Goal: Communication & Community: Share content

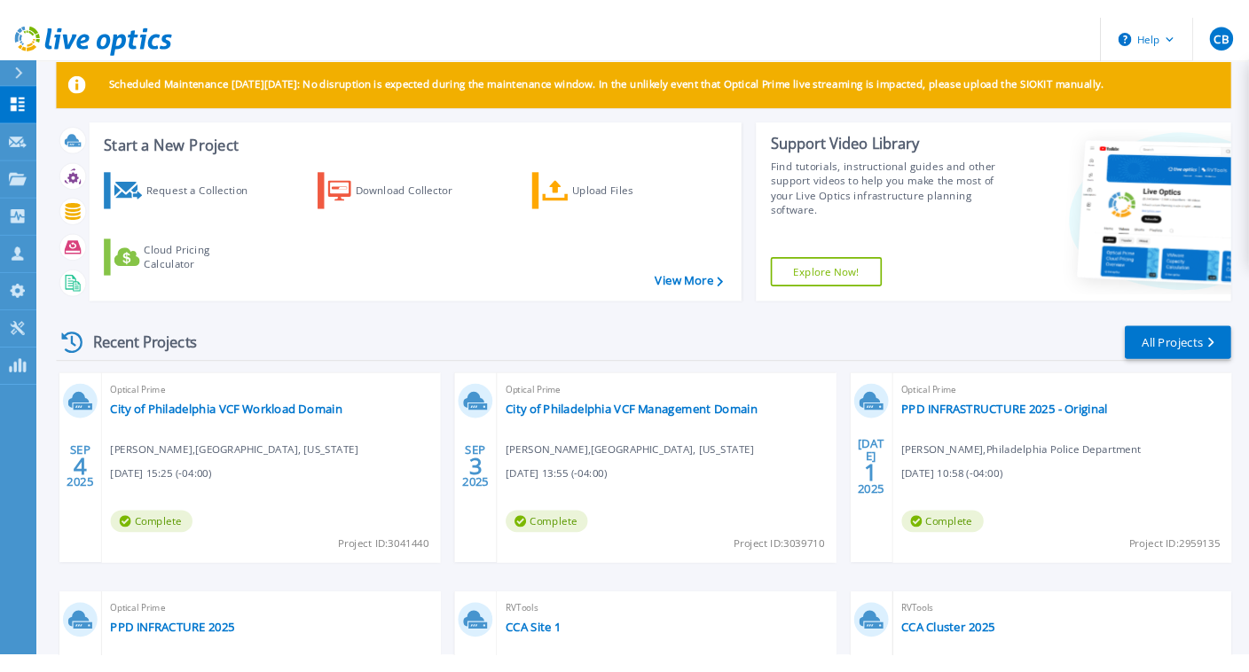
scroll to position [183, 0]
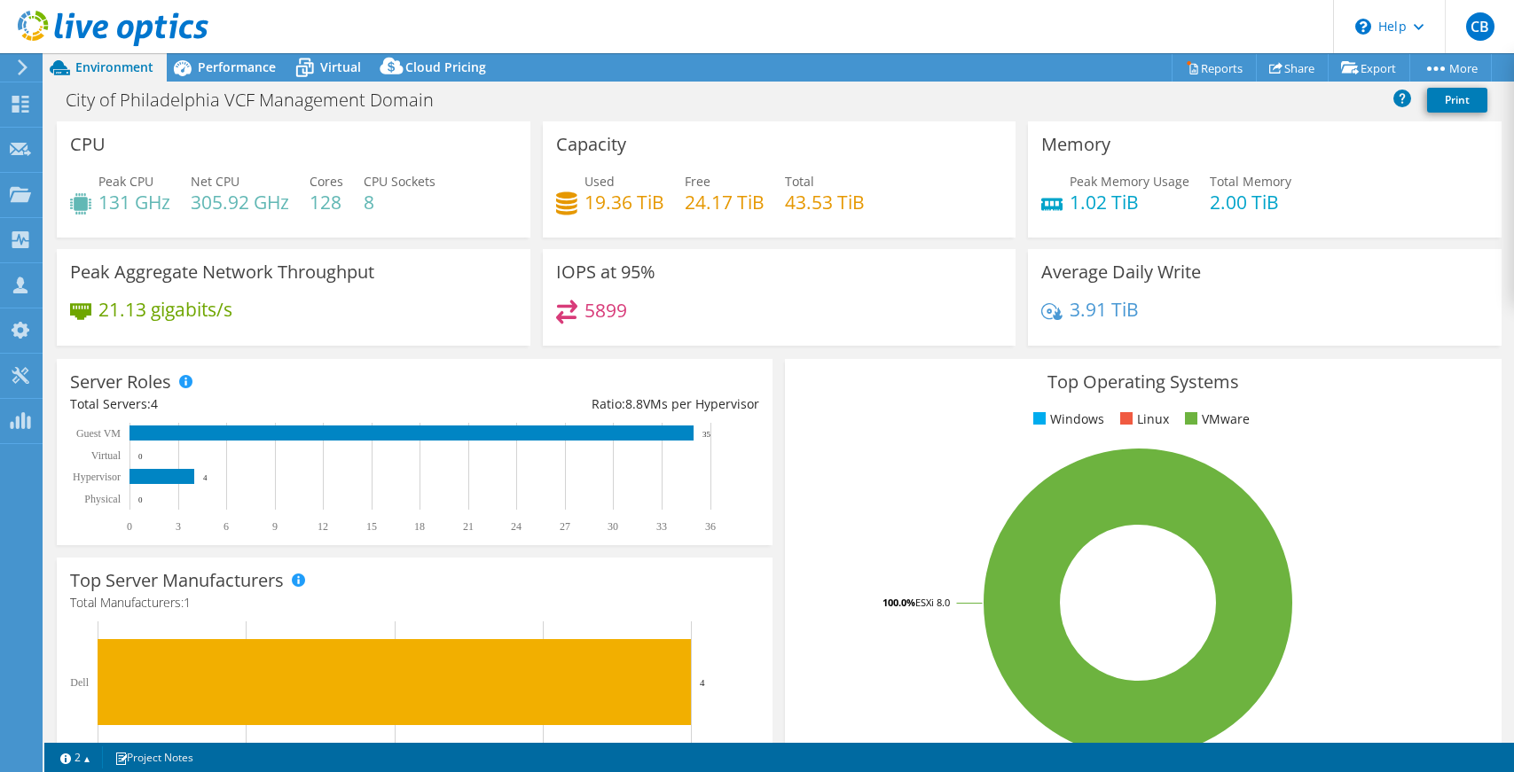
select select "USD"
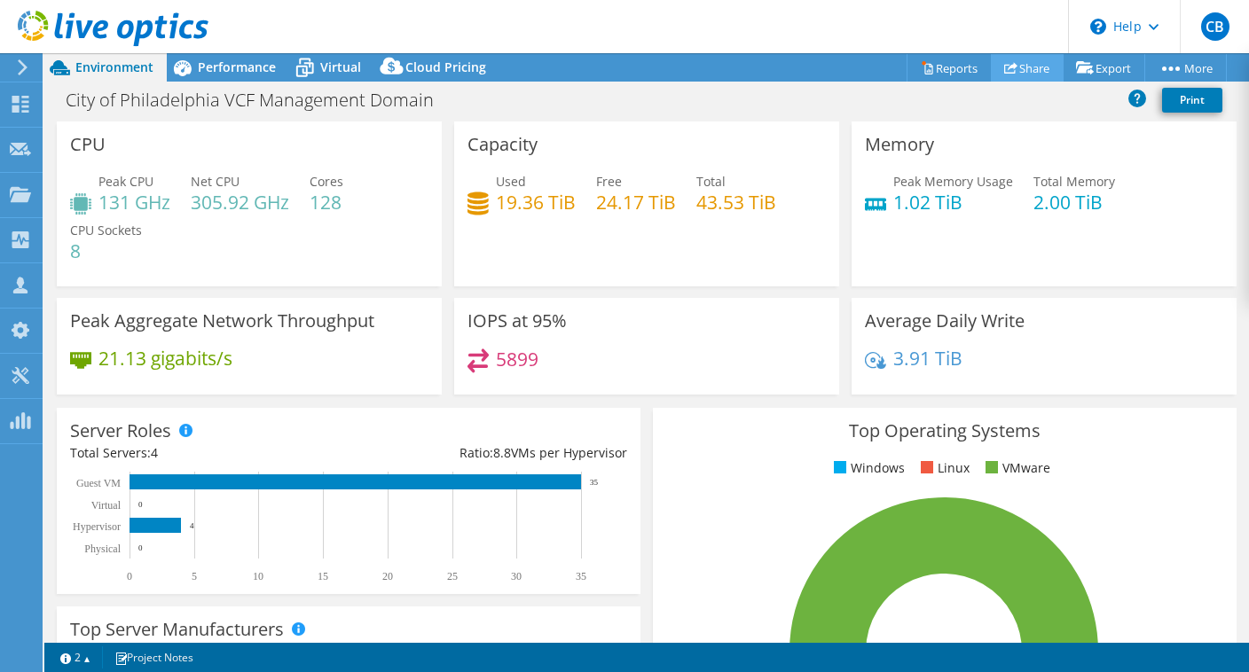
click at [1020, 64] on link "Share" at bounding box center [1026, 67] width 73 height 27
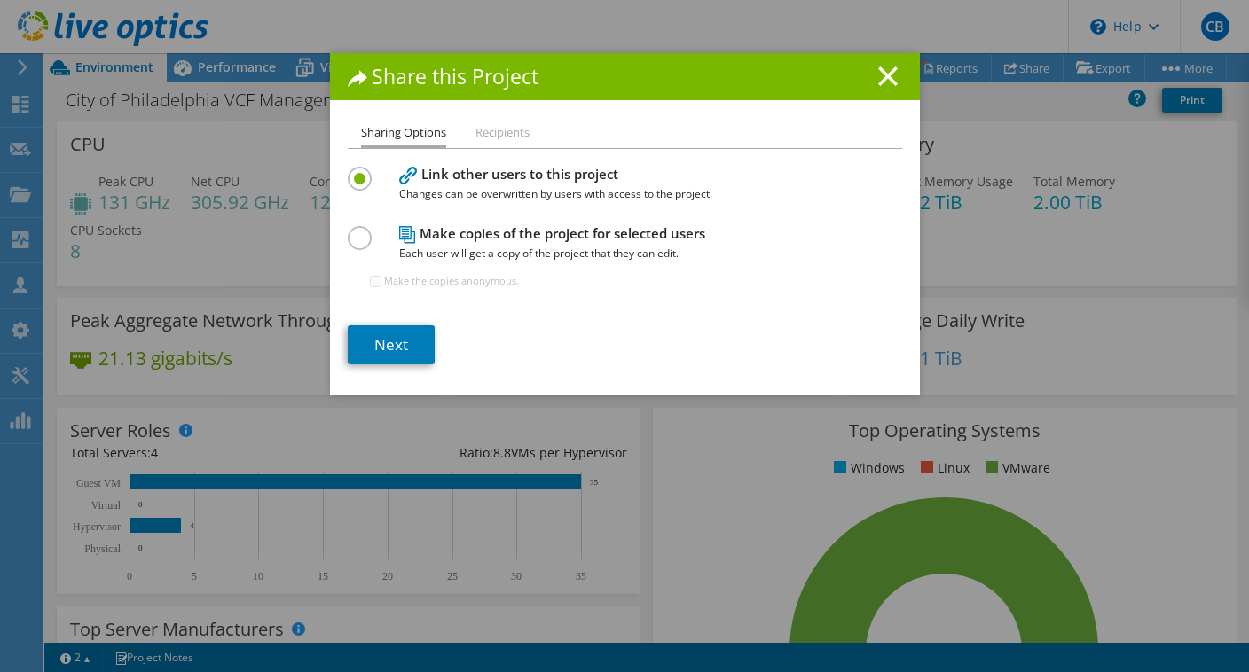
click at [901, 84] on h1 "Share this Project" at bounding box center [625, 77] width 554 height 20
click at [894, 79] on icon at bounding box center [888, 77] width 20 height 20
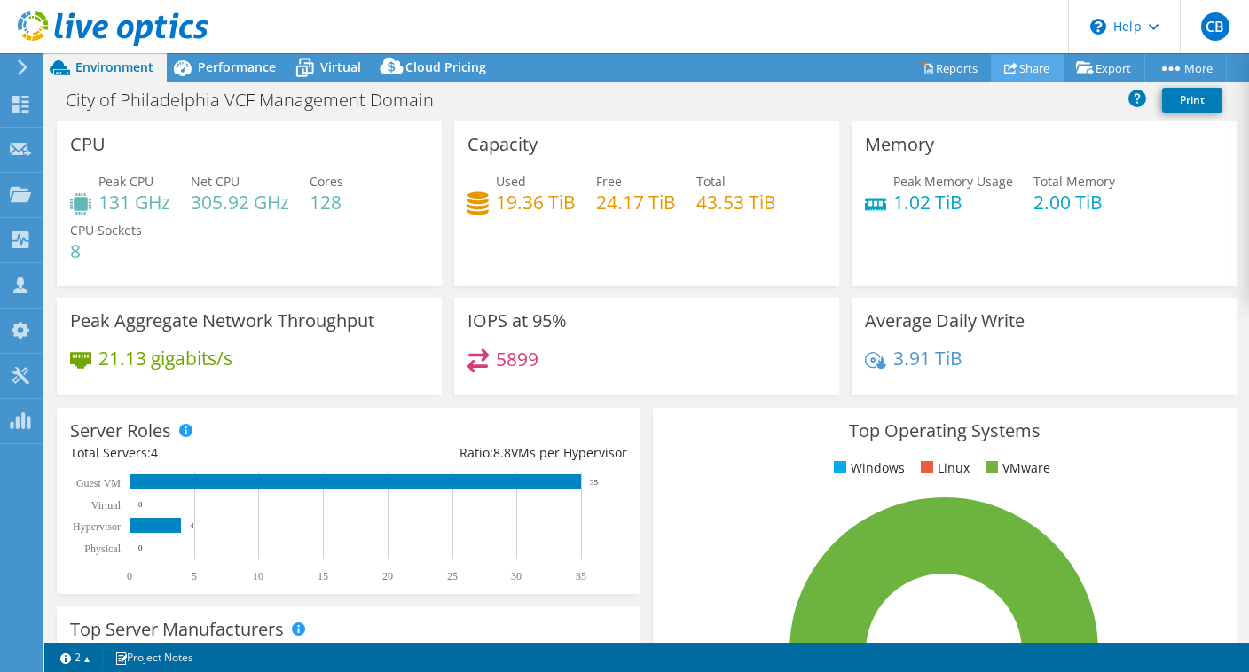
click at [1024, 70] on link "Share" at bounding box center [1026, 67] width 73 height 27
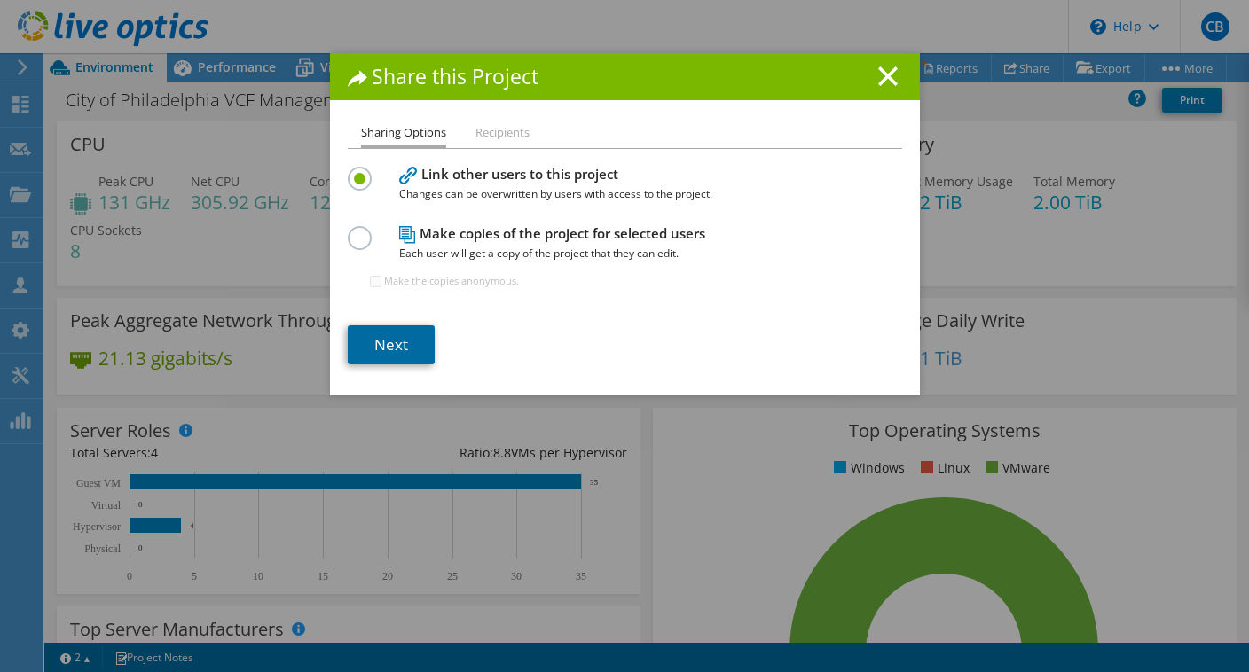
click at [373, 348] on link "Next" at bounding box center [391, 344] width 87 height 39
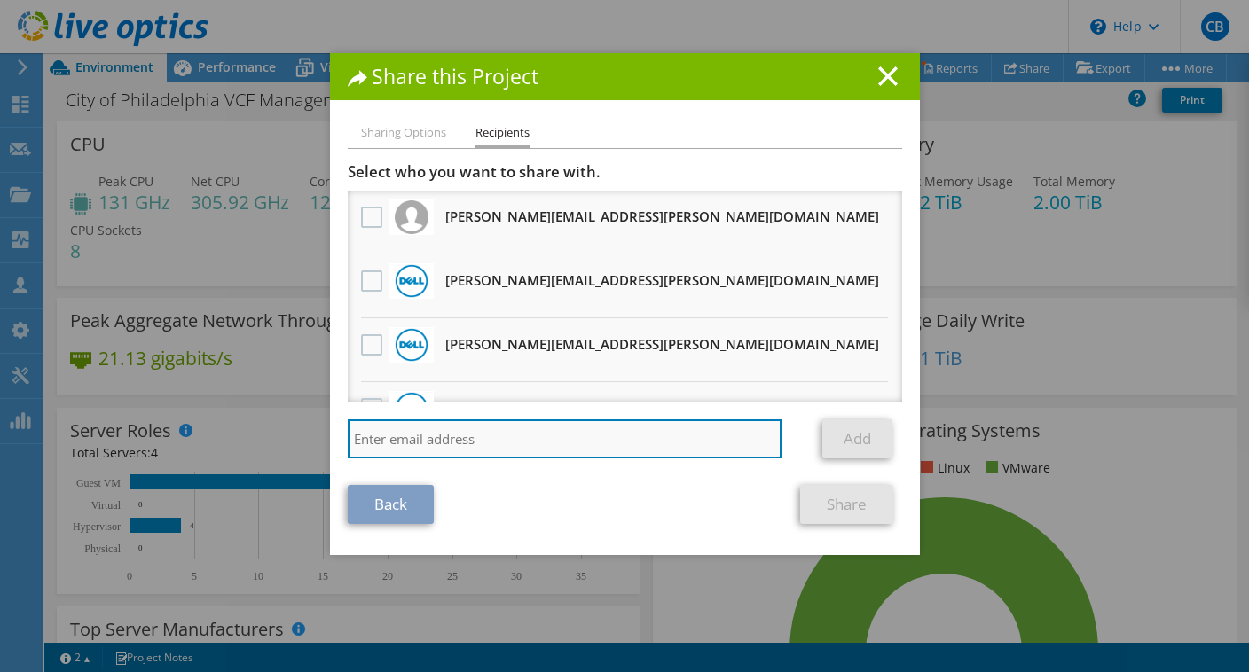
click at [519, 433] on input "search" at bounding box center [565, 438] width 435 height 39
paste input "[PERSON_NAME][EMAIL_ADDRESS][PERSON_NAME][DOMAIN_NAME]"
type input "[PERSON_NAME][EMAIL_ADDRESS][PERSON_NAME][DOMAIN_NAME]"
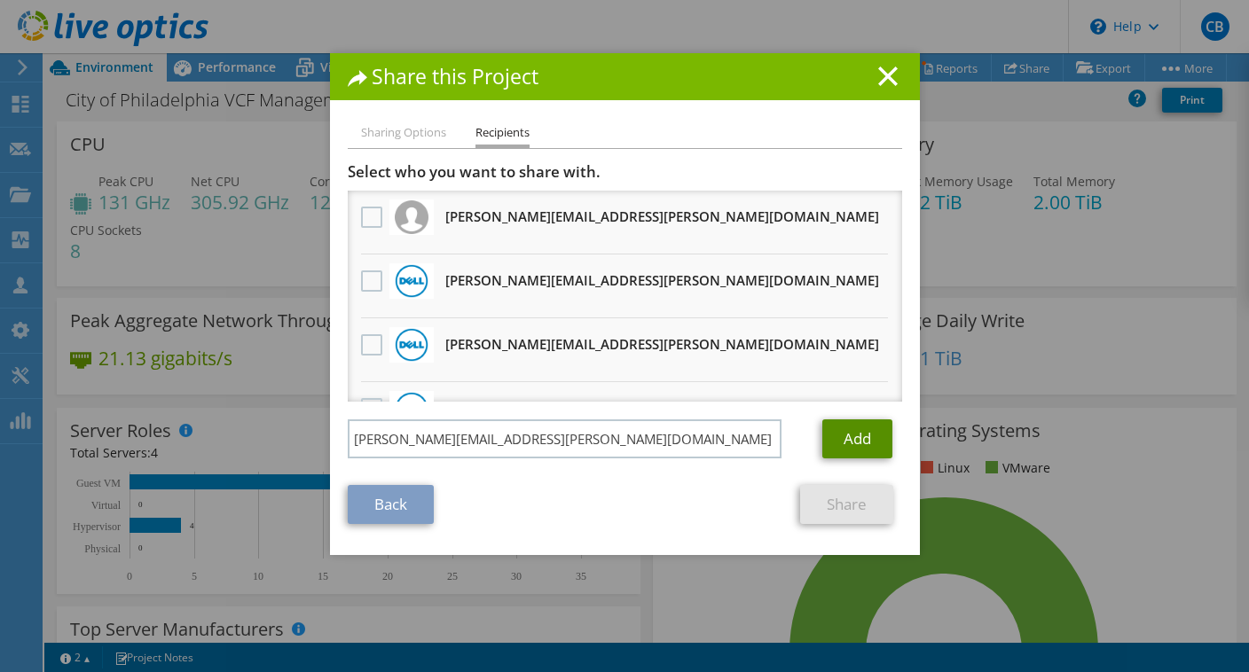
click at [857, 431] on link "Add" at bounding box center [857, 438] width 70 height 39
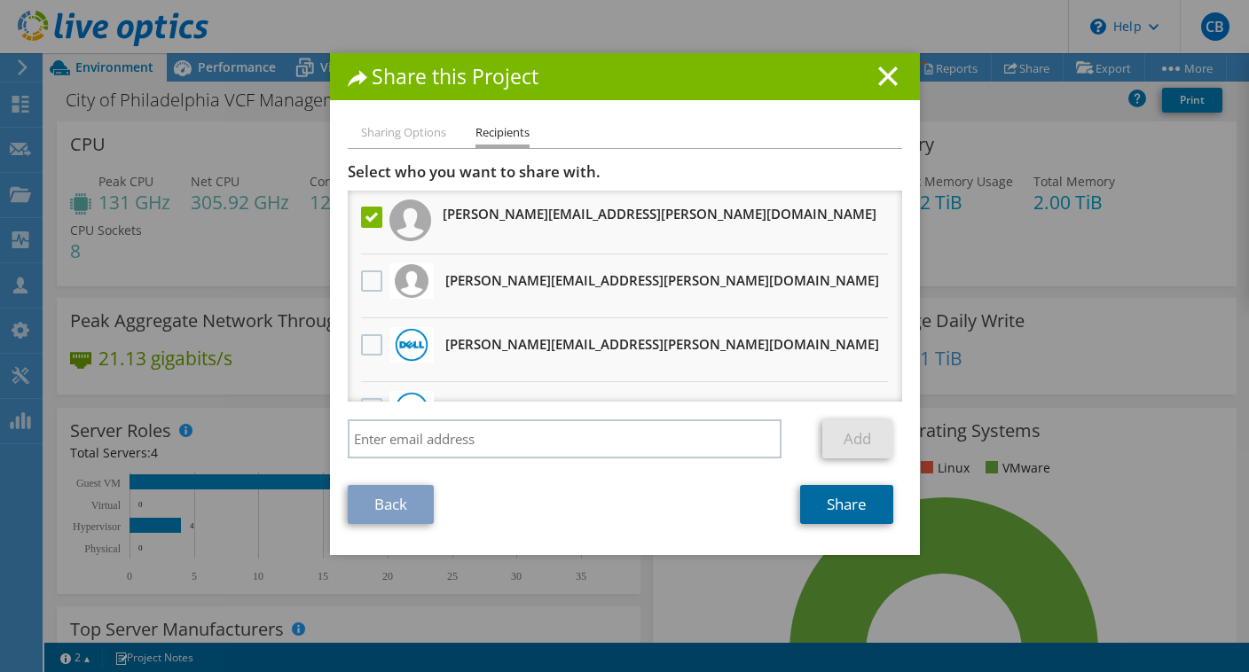
click at [858, 506] on link "Share" at bounding box center [846, 504] width 93 height 39
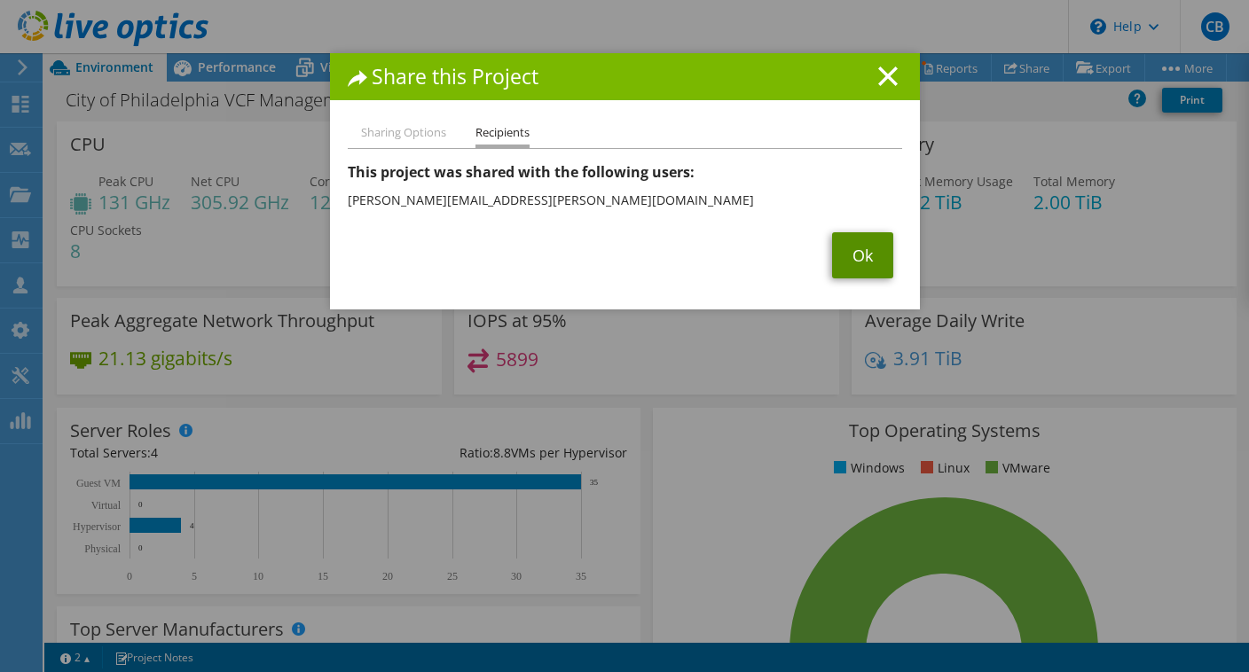
click at [873, 259] on link "Ok" at bounding box center [862, 255] width 61 height 46
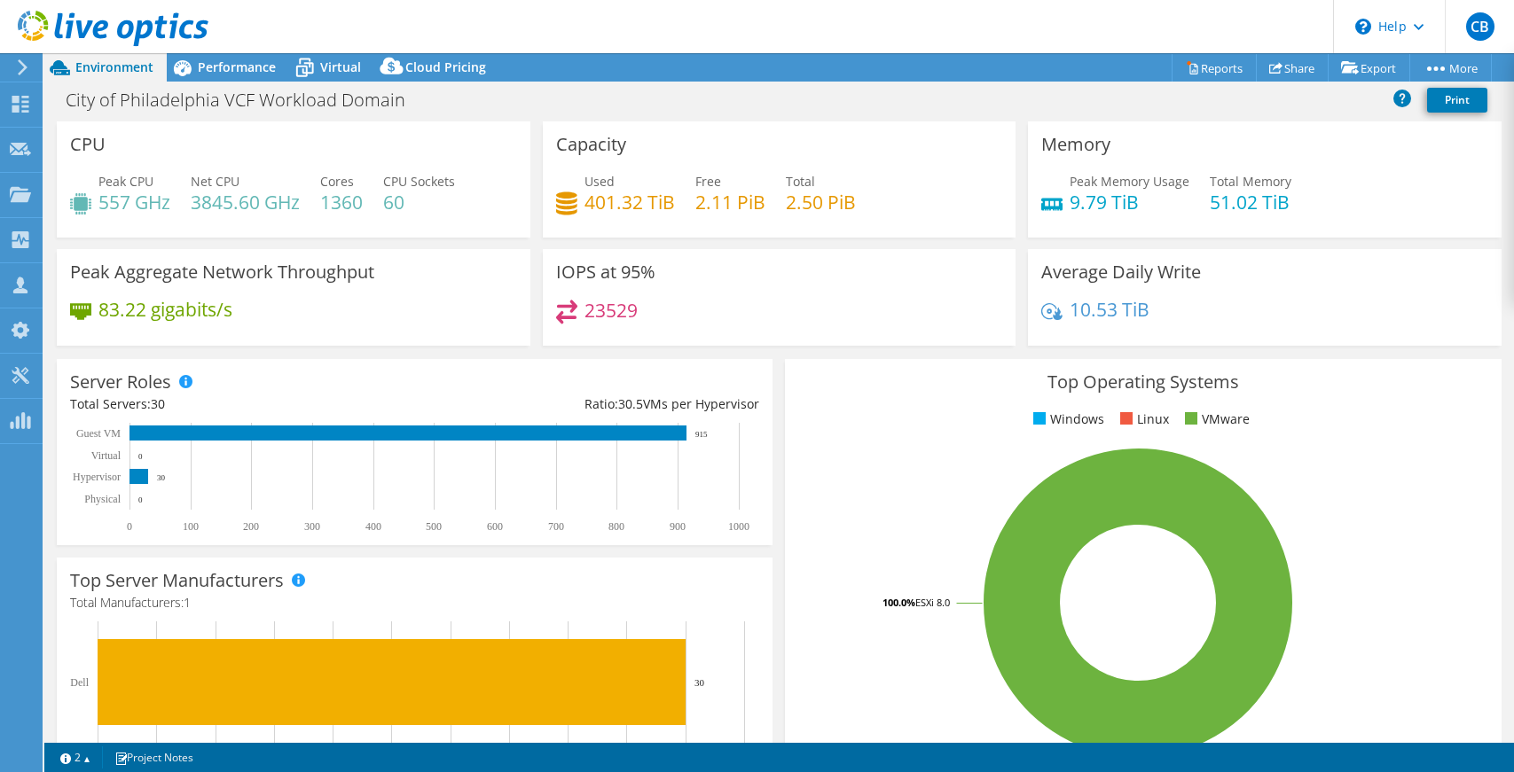
select select "USD"
click at [1283, 62] on link "Share" at bounding box center [1292, 67] width 73 height 27
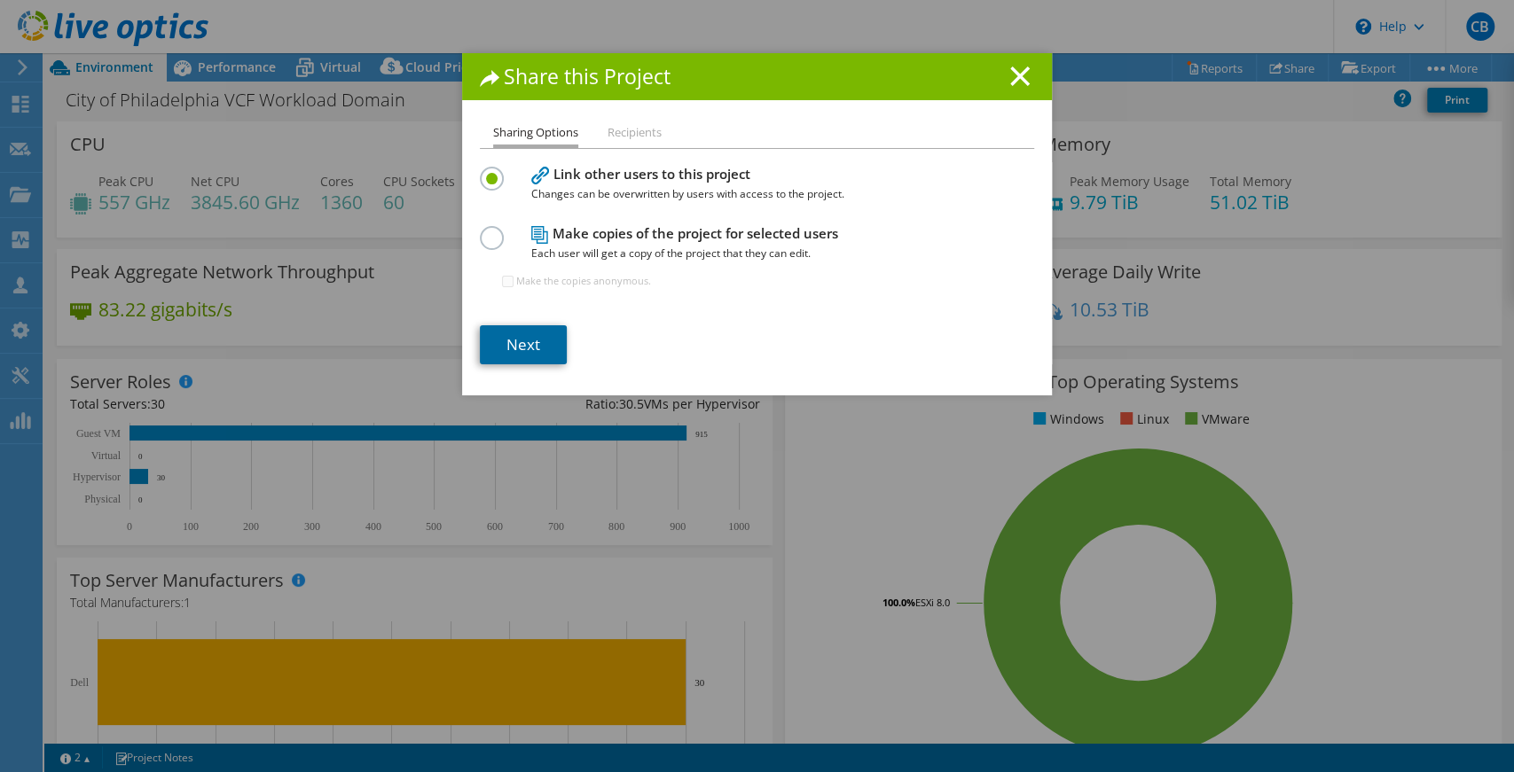
click at [527, 345] on link "Next" at bounding box center [523, 344] width 87 height 39
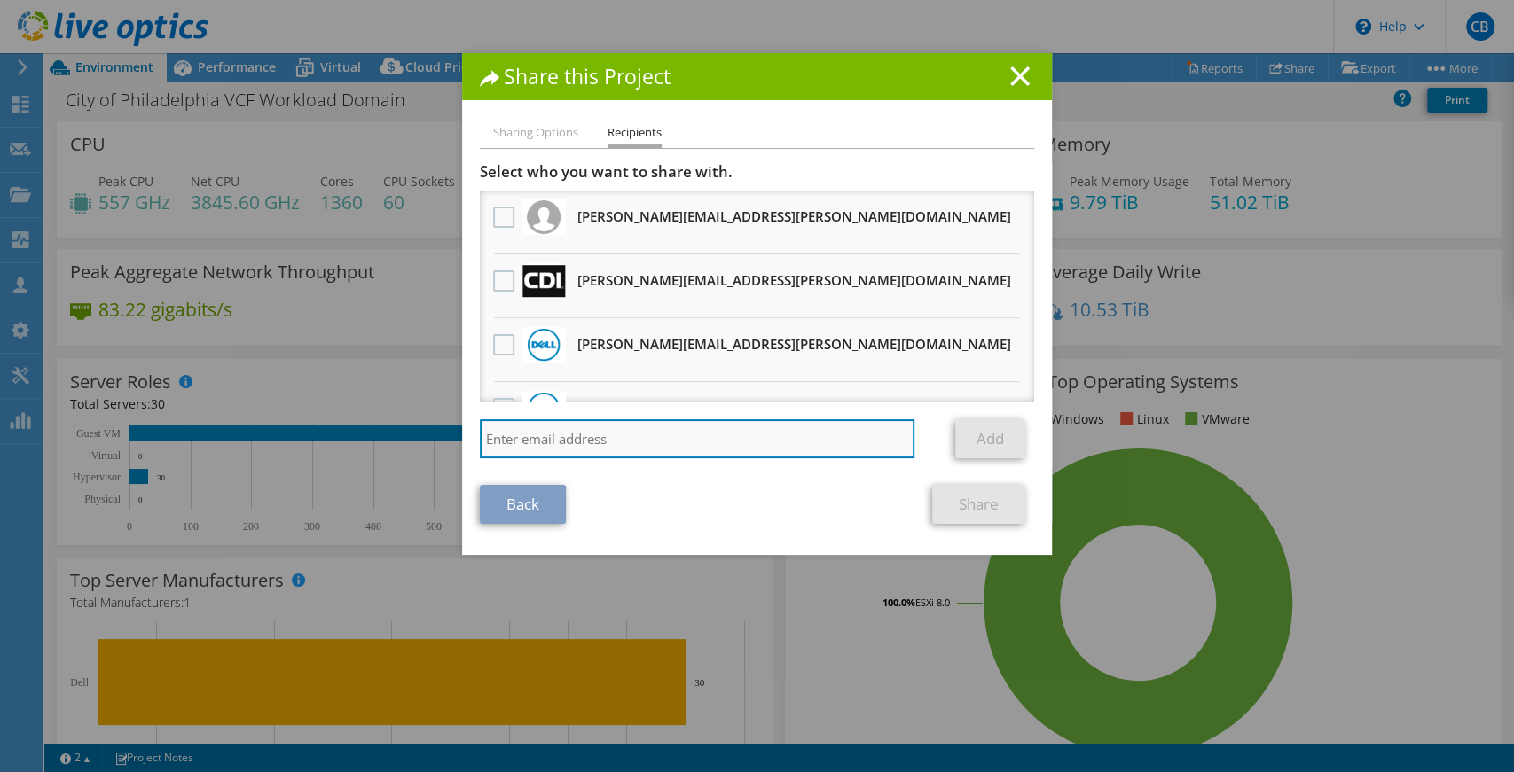
click at [536, 437] on input "search" at bounding box center [697, 438] width 435 height 39
paste input "[PERSON_NAME][EMAIL_ADDRESS][PERSON_NAME][DOMAIN_NAME]"
type input "[PERSON_NAME][EMAIL_ADDRESS][PERSON_NAME][DOMAIN_NAME]"
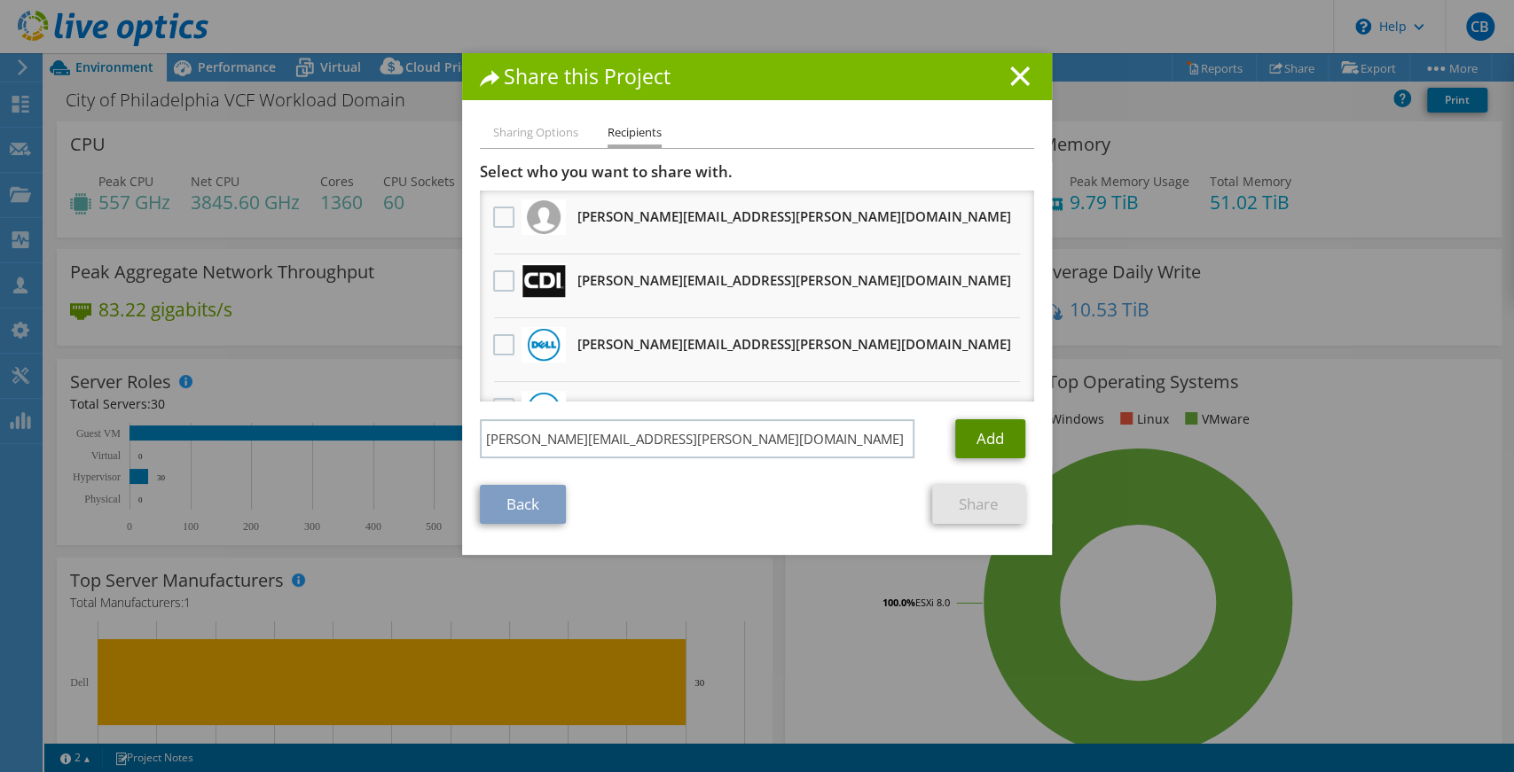
click at [986, 443] on link "Add" at bounding box center [990, 438] width 70 height 39
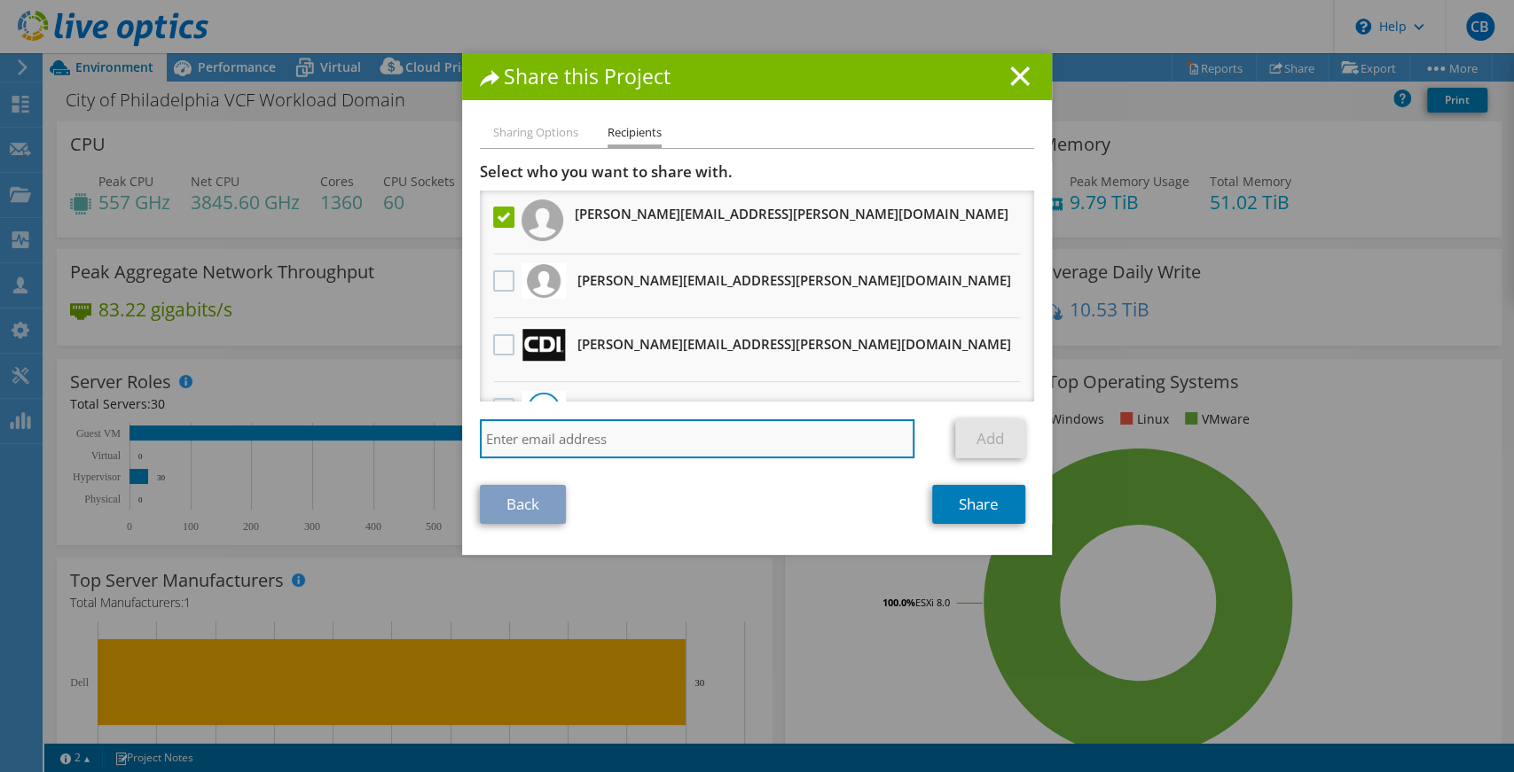
click at [613, 435] on input "search" at bounding box center [697, 438] width 435 height 39
type input "Rose"
click at [595, 428] on input "Rose" at bounding box center [697, 438] width 435 height 39
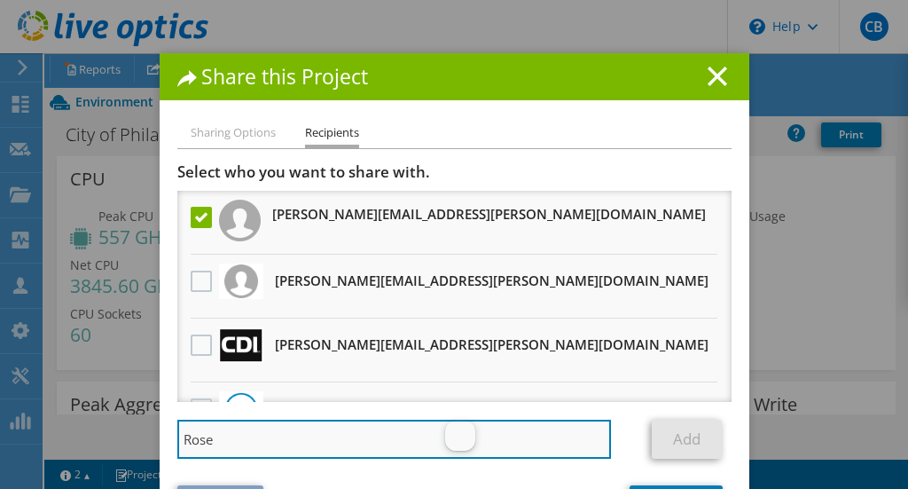
click at [246, 445] on input "Rose" at bounding box center [394, 438] width 435 height 39
click at [262, 436] on input "search" at bounding box center [394, 438] width 435 height 39
paste input "rosemary.pron@ahead.com"
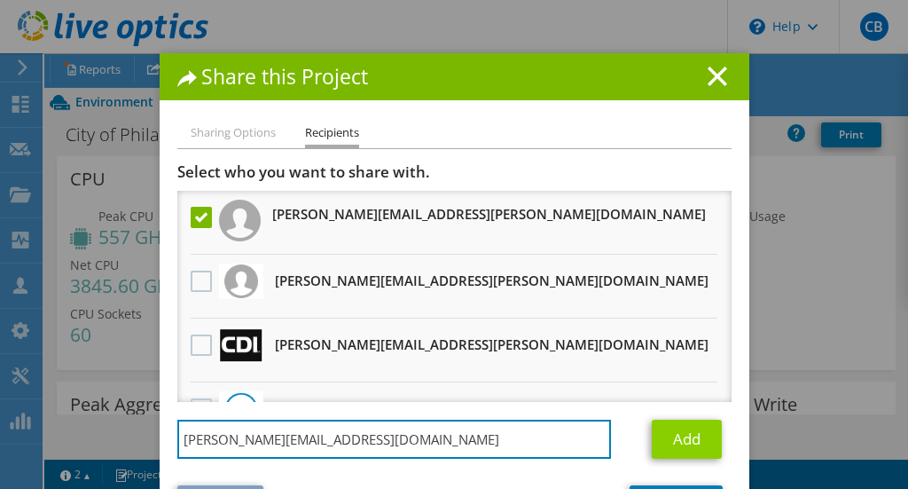
type input "rosemary.pron@ahead.com"
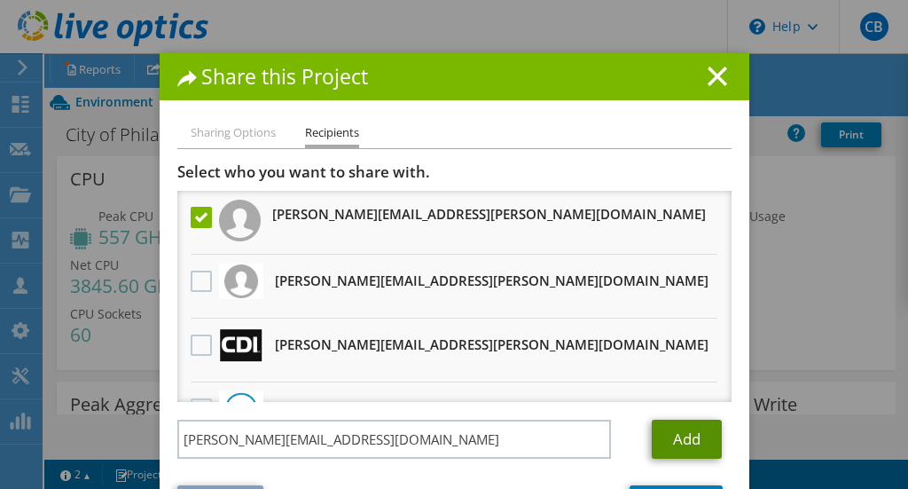
click at [697, 428] on link "Add" at bounding box center [687, 438] width 70 height 39
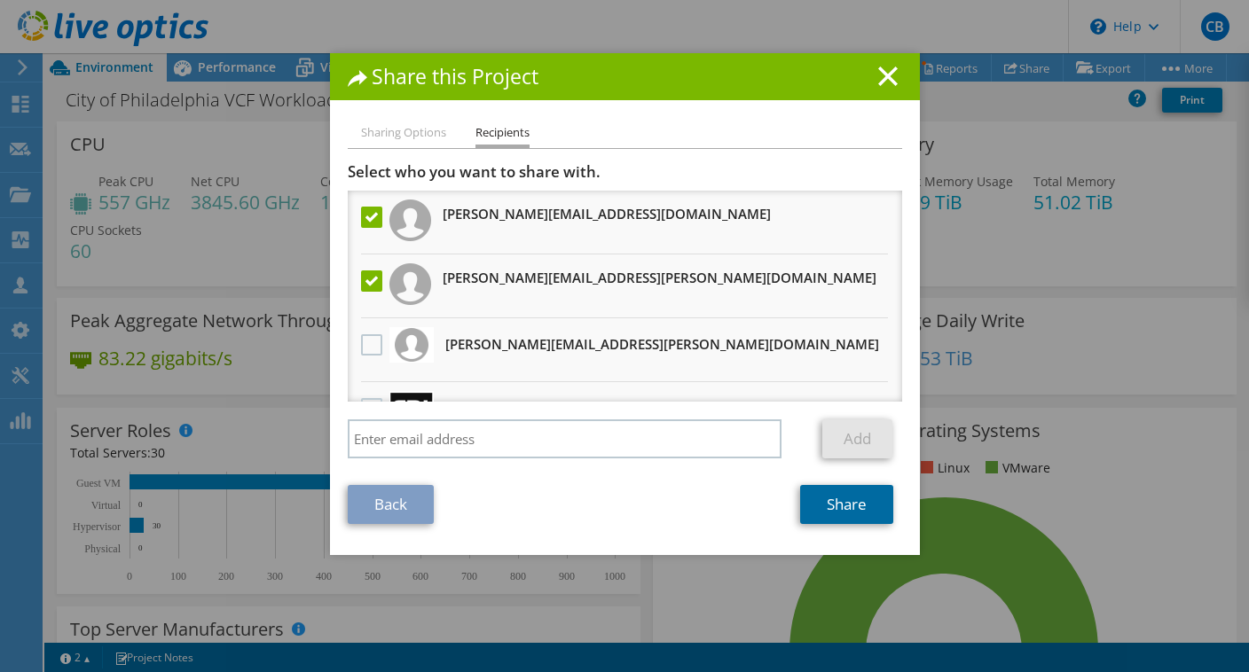
click at [835, 513] on link "Share" at bounding box center [846, 504] width 93 height 39
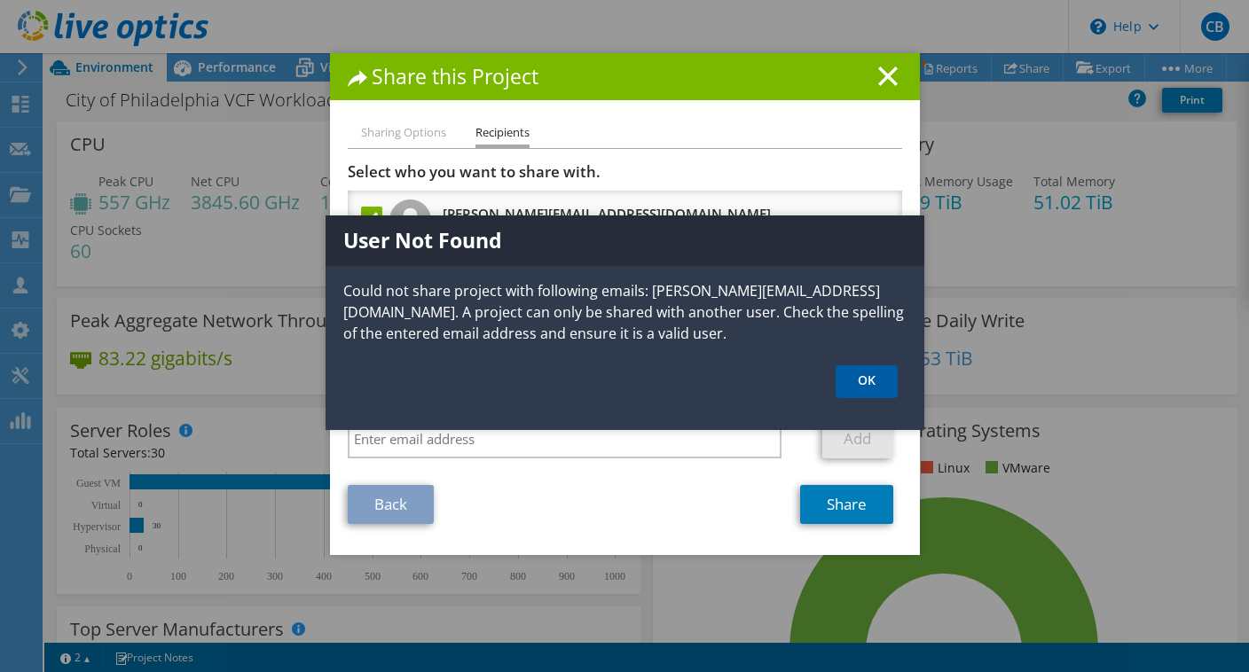
click at [870, 375] on link "OK" at bounding box center [866, 381] width 62 height 33
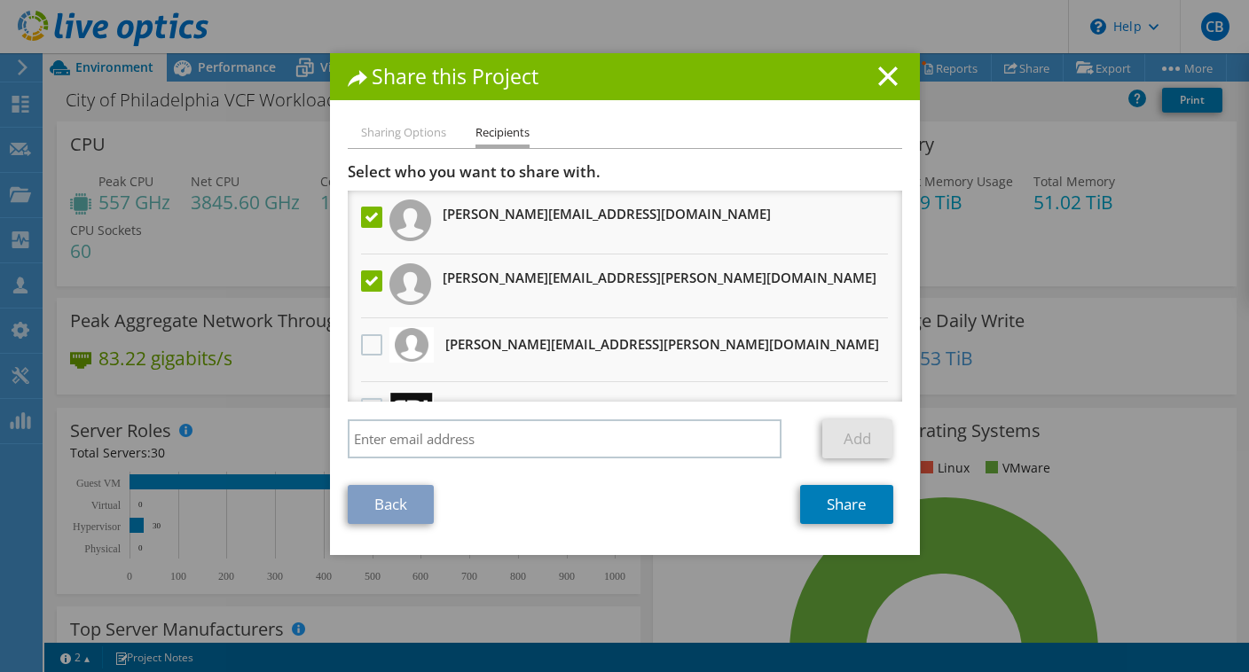
click at [364, 221] on label at bounding box center [374, 217] width 26 height 21
click at [0, 0] on input "checkbox" at bounding box center [0, 0] width 0 height 0
click at [861, 502] on link "Share" at bounding box center [846, 504] width 93 height 39
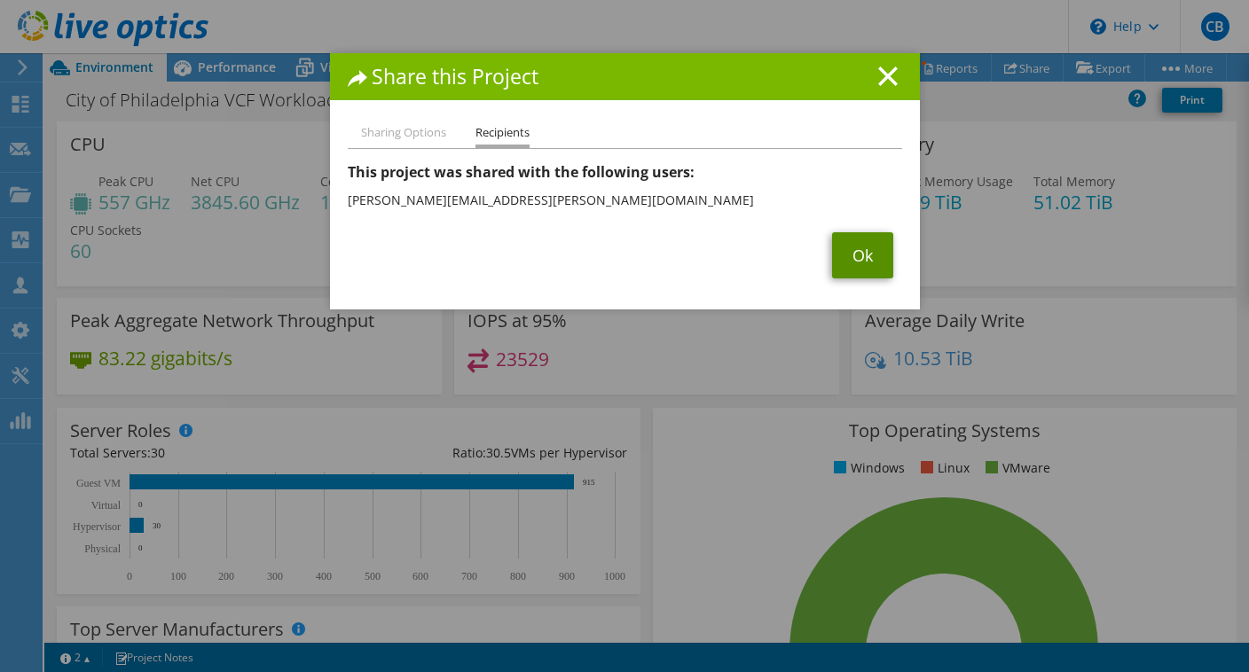
click at [862, 245] on link "Ok" at bounding box center [862, 255] width 61 height 46
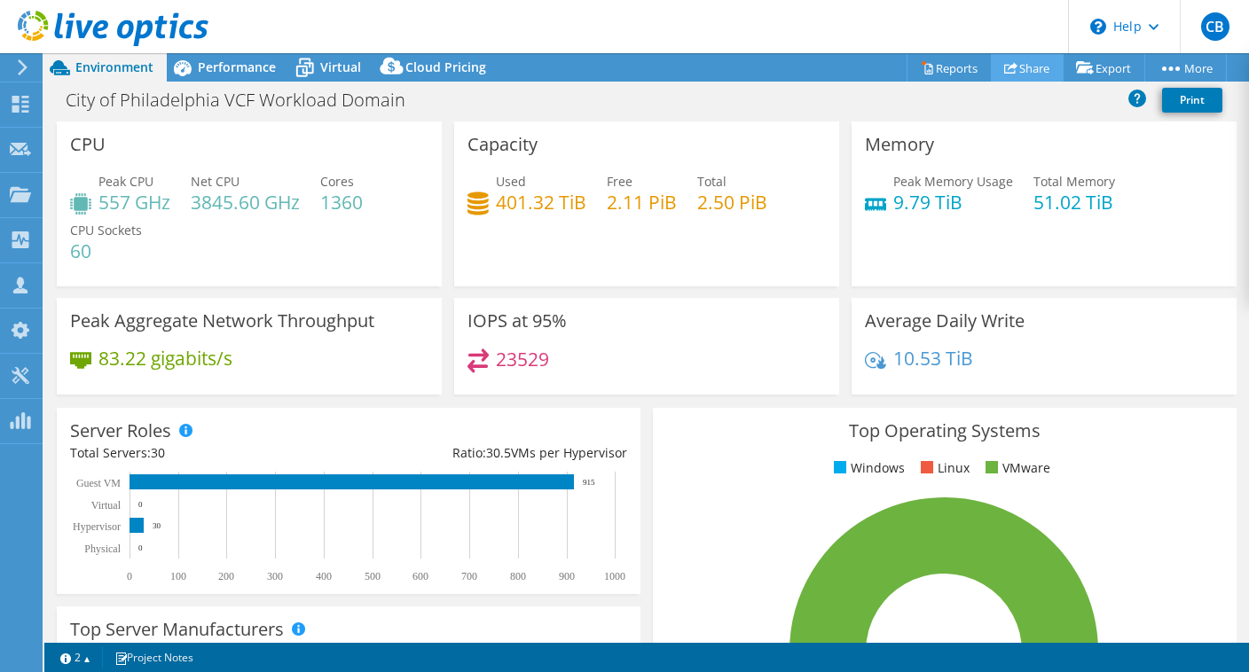
click at [1021, 67] on link "Share" at bounding box center [1026, 67] width 73 height 27
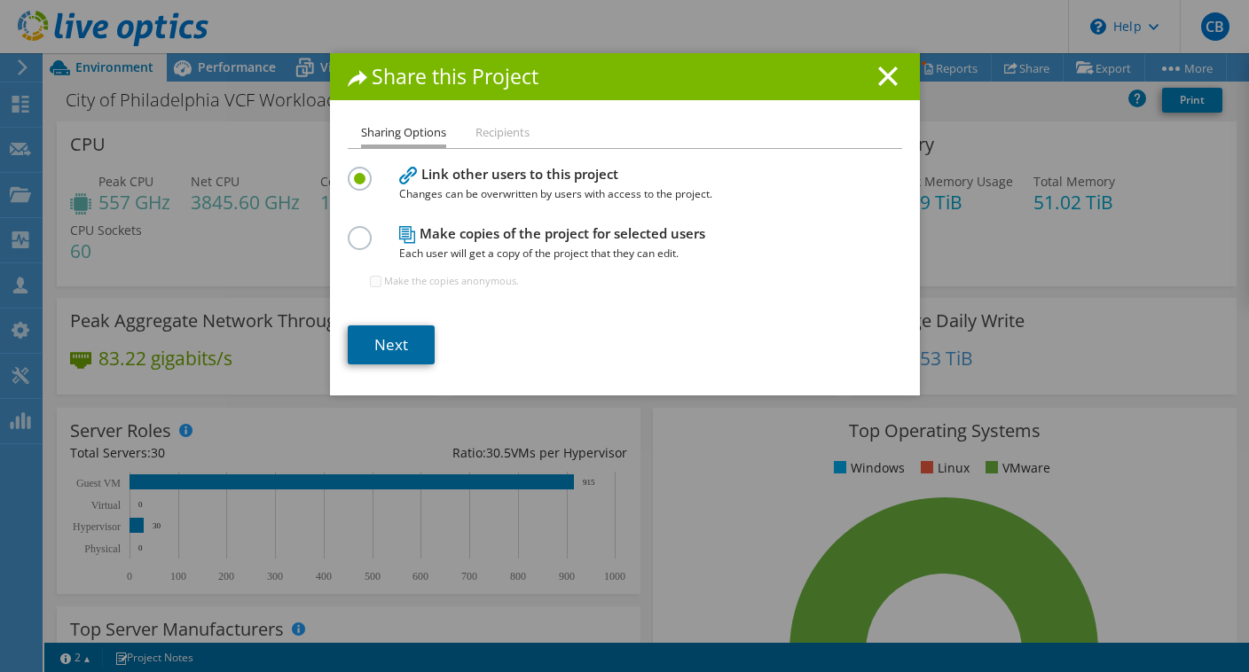
click at [422, 348] on link "Next" at bounding box center [391, 344] width 87 height 39
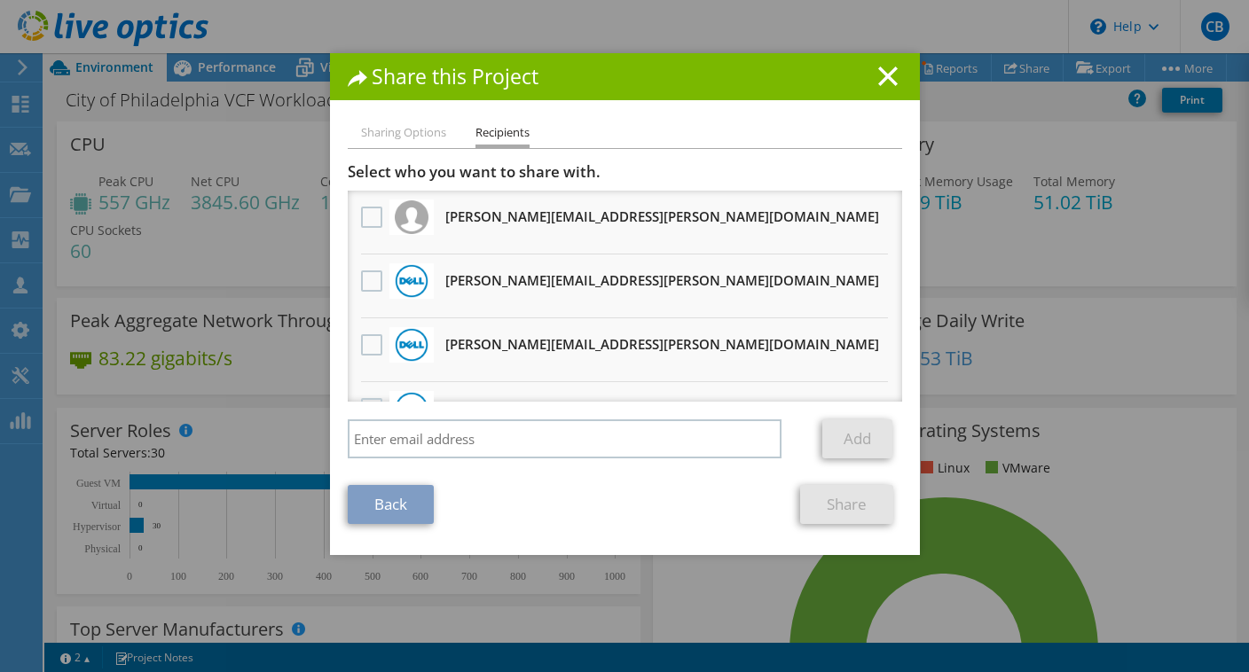
click at [593, 461] on div "Add" at bounding box center [625, 443] width 554 height 48
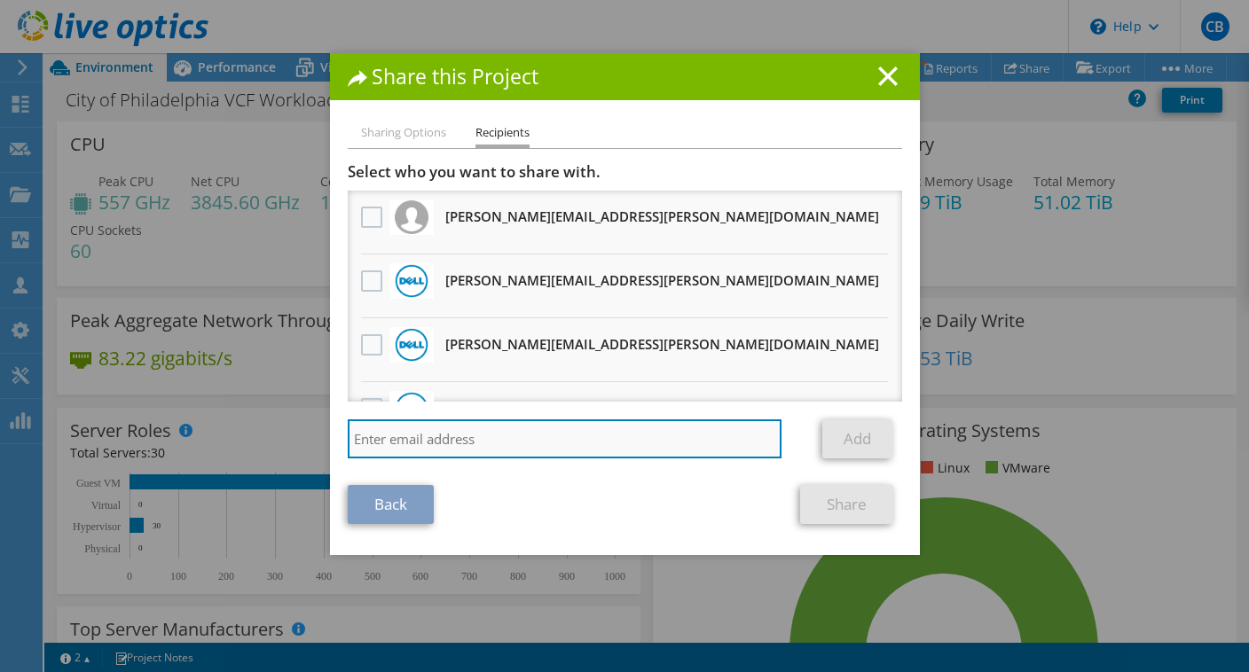
click at [613, 440] on input "search" at bounding box center [565, 438] width 435 height 39
paste input "rosemary.pron@ahead.com"
type input "rosemary.pron@ahead.com"
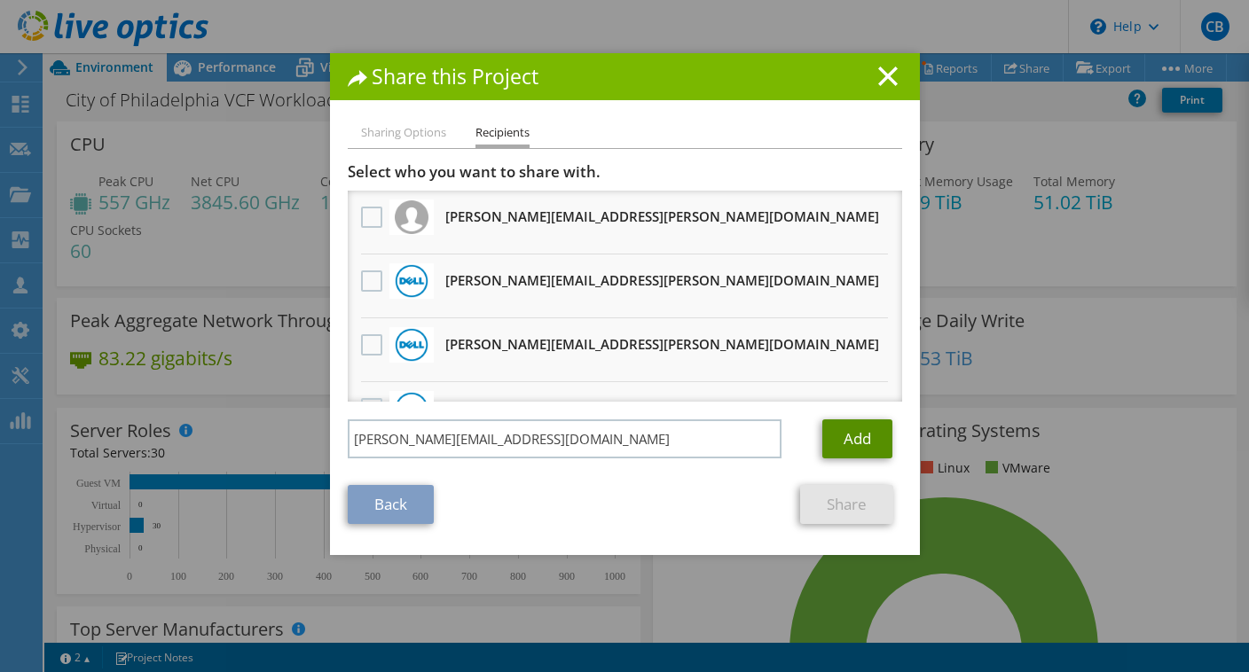
click at [872, 427] on link "Add" at bounding box center [857, 438] width 70 height 39
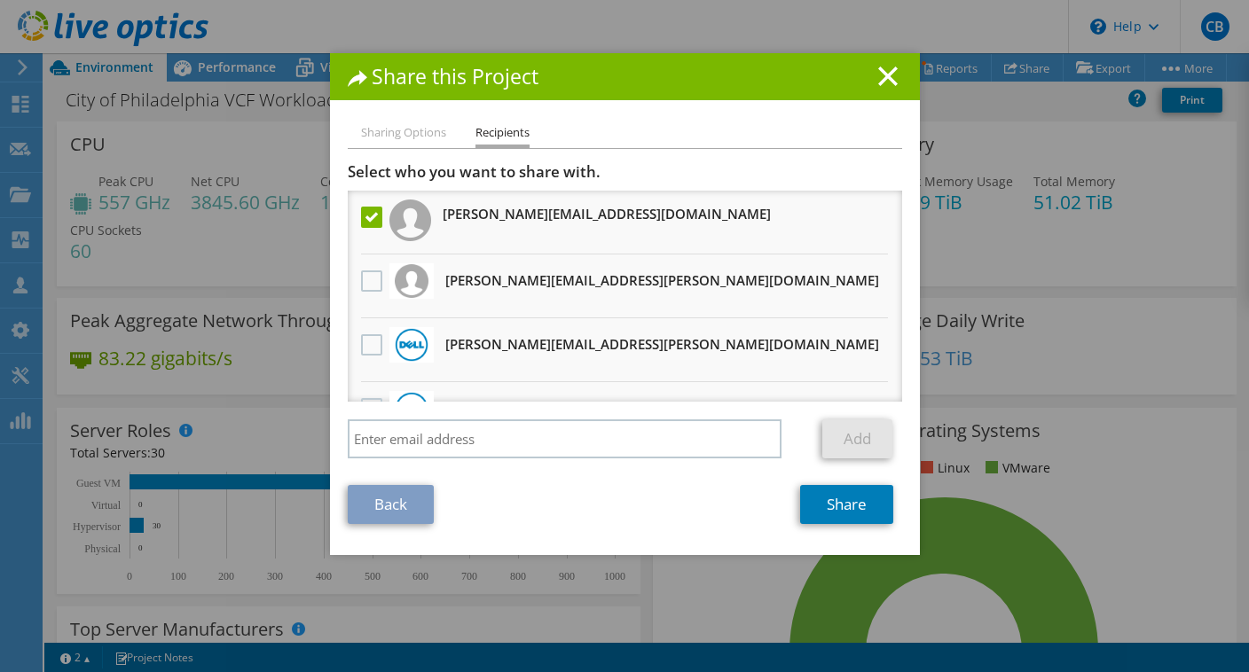
click at [872, 427] on link "Add" at bounding box center [857, 438] width 70 height 39
click at [862, 508] on link "Share" at bounding box center [846, 504] width 93 height 39
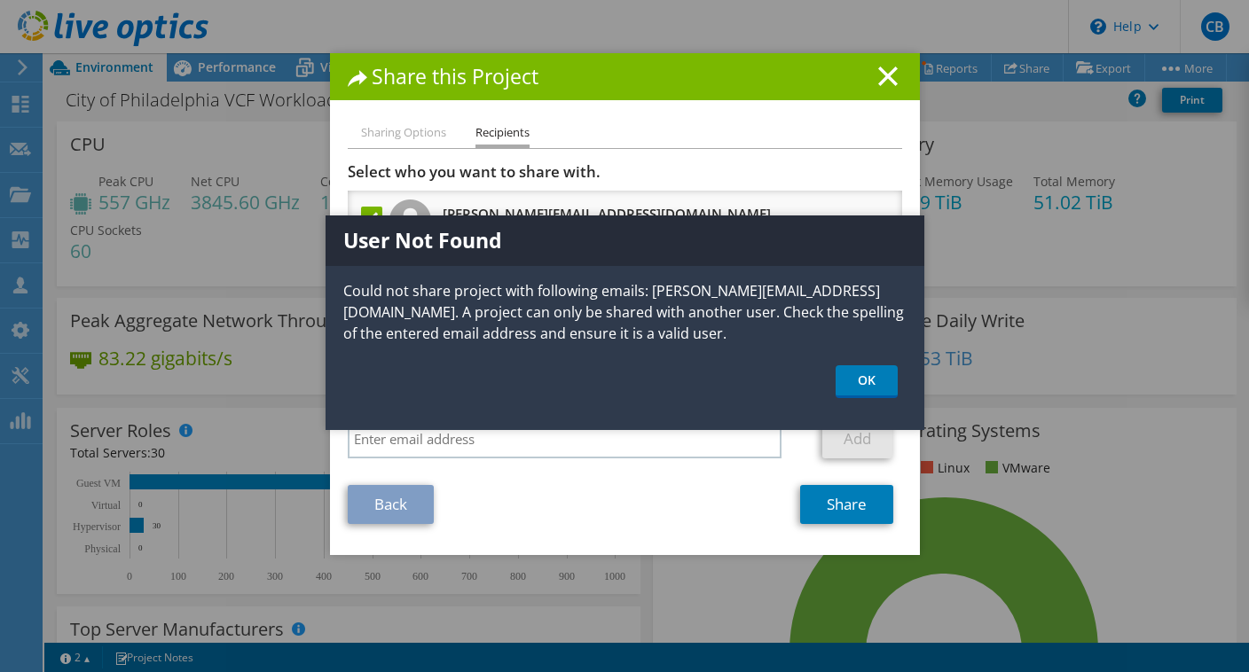
click at [869, 363] on div "User Not Found Could not share project with following emails: rosemary.pron@ahe…" at bounding box center [624, 322] width 599 height 215
click at [869, 370] on link "OK" at bounding box center [866, 381] width 62 height 33
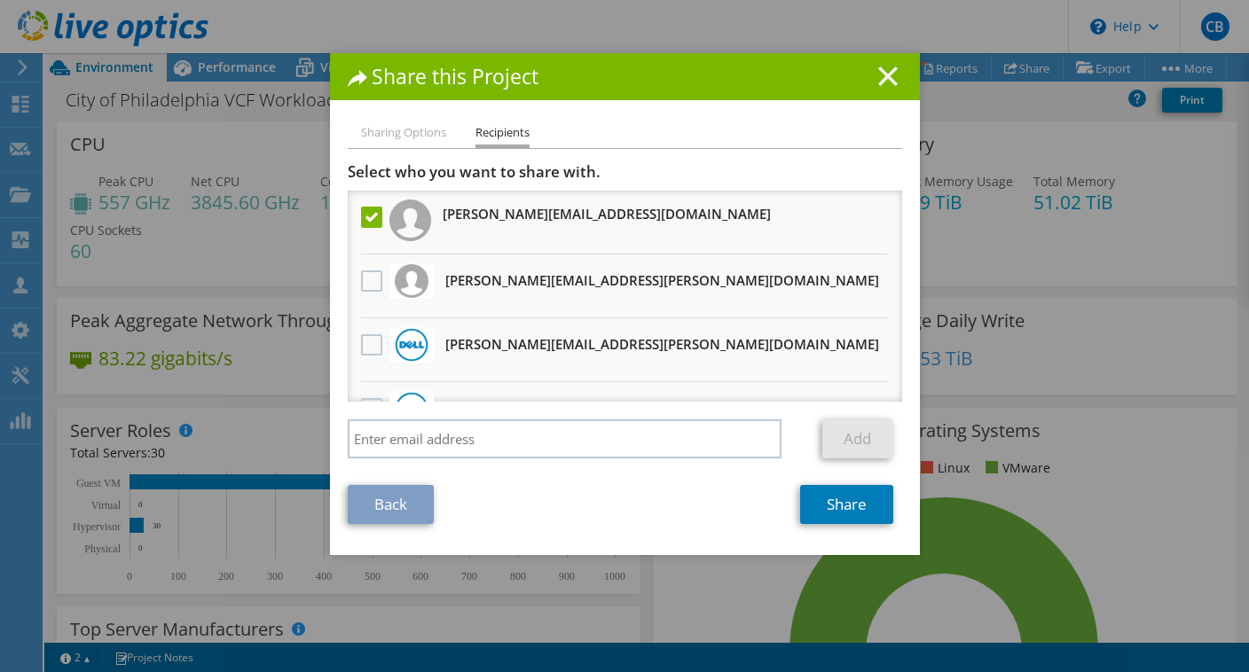
click at [890, 79] on line at bounding box center [888, 76] width 18 height 18
